Goal: Check status: Check status

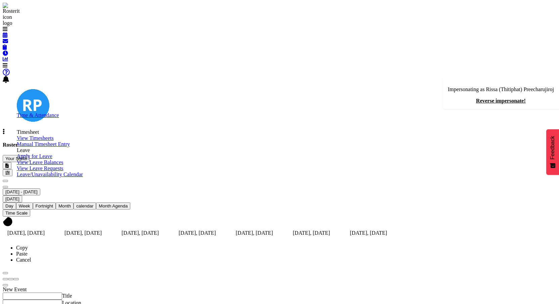
click at [54, 141] on span "View Timesheets" at bounding box center [35, 138] width 37 height 6
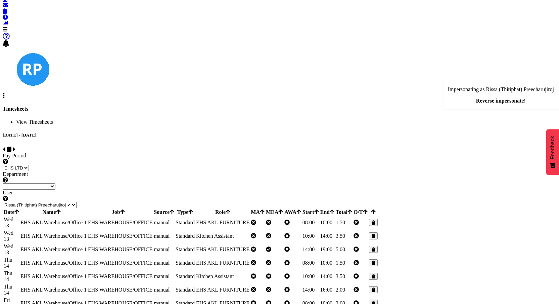
scroll to position [46, 0]
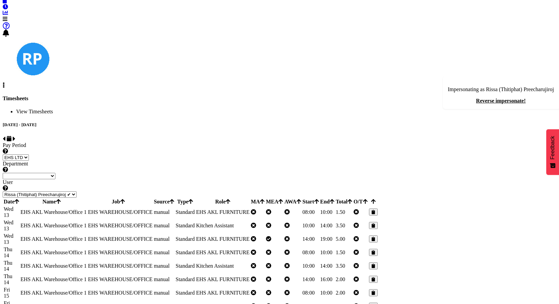
click at [15, 136] on span at bounding box center [14, 139] width 3 height 6
select select
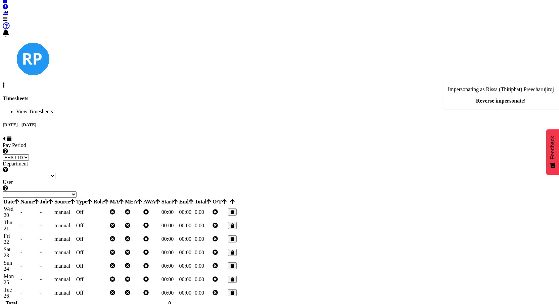
click at [5, 136] on span at bounding box center [4, 139] width 3 height 6
select select
click at [5, 136] on span at bounding box center [4, 139] width 3 height 6
select select
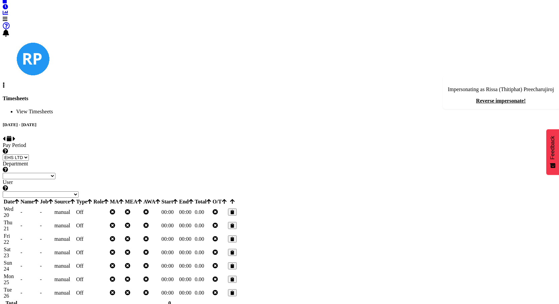
select select
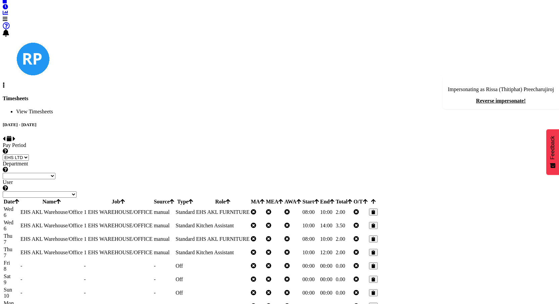
click at [83, 209] on span "EHS AKL Warehouse/Office" at bounding box center [51, 212] width 62 height 6
copy span "EHS AKL Warehouse/Office"
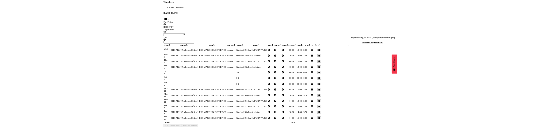
scroll to position [371, 0]
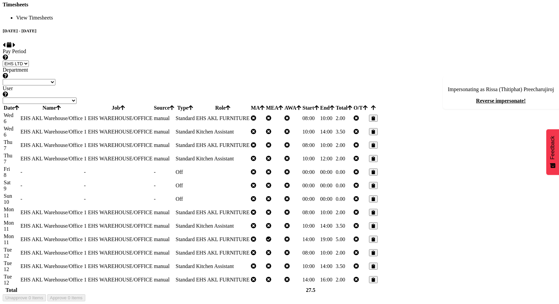
click at [83, 246] on td "EHS AKL Warehouse/Office" at bounding box center [51, 252] width 63 height 13
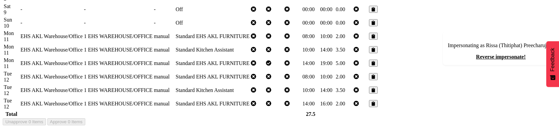
scroll to position [0, 0]
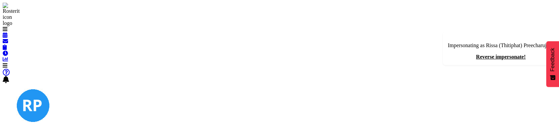
select select
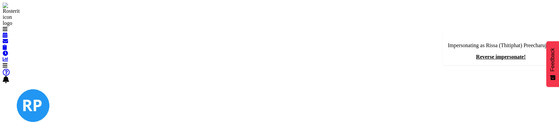
select select
